Goal: Task Accomplishment & Management: Complete application form

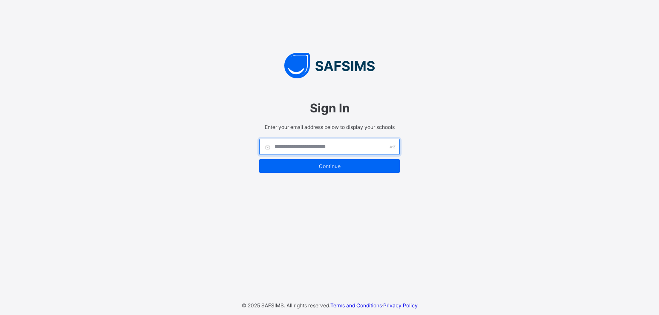
click at [347, 144] on input "text" at bounding box center [329, 147] width 141 height 16
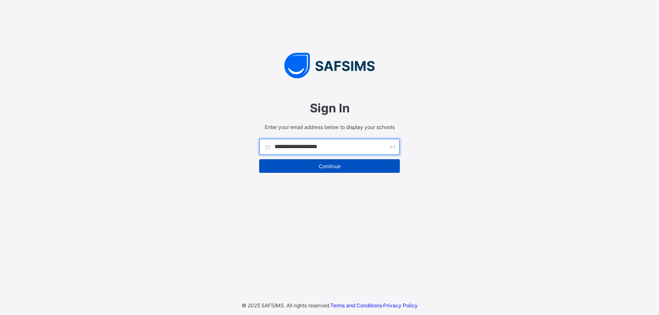
type input "**********"
click at [367, 164] on span "Continue" at bounding box center [329, 166] width 128 height 6
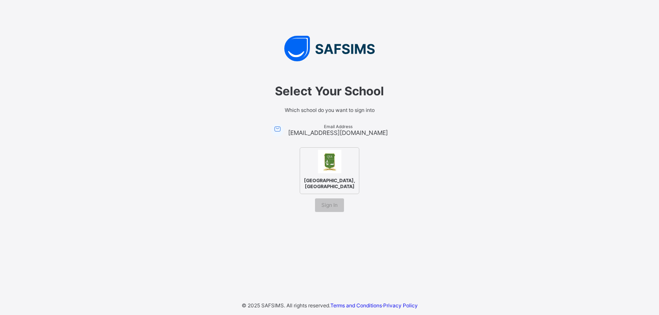
click at [336, 181] on span "[GEOGRAPHIC_DATA], [GEOGRAPHIC_DATA]" at bounding box center [329, 184] width 55 height 16
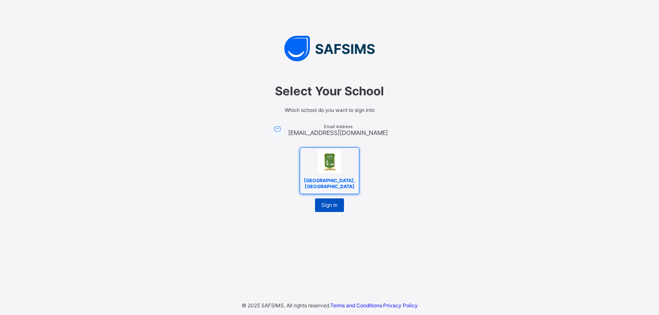
click at [338, 206] on div "Sign In" at bounding box center [329, 206] width 29 height 14
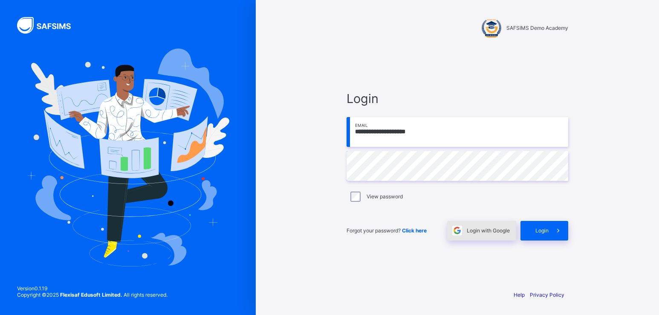
click at [473, 238] on div "Login with Google" at bounding box center [481, 231] width 69 height 20
click at [485, 234] on span "Login with Google" at bounding box center [488, 231] width 43 height 6
